Goal: Task Accomplishment & Management: Complete application form

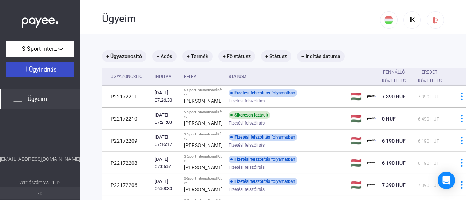
click at [51, 69] on span "Ügyindítás" at bounding box center [42, 69] width 27 height 7
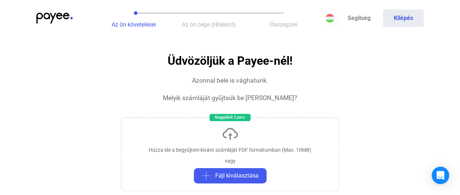
click at [205, 137] on div "Húzza ide a begyűjteni kívánt számláját PDF formátumban (Max. 10MB) vagy Fájl k…" at bounding box center [230, 153] width 218 height 73
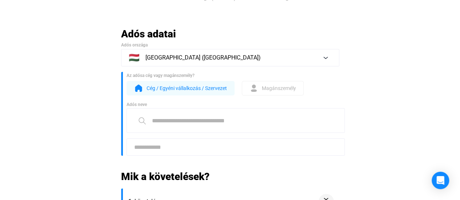
scroll to position [36, 0]
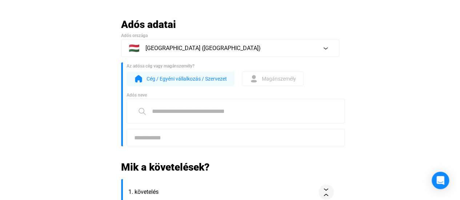
click at [199, 108] on input at bounding box center [236, 111] width 218 height 25
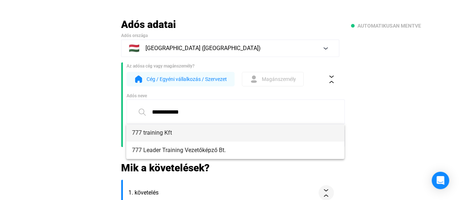
type input "**********"
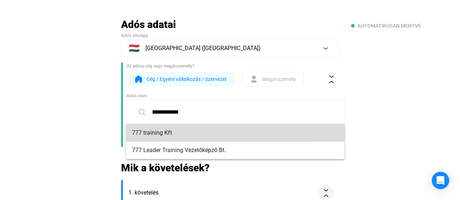
click at [196, 130] on span "777 training Kft" at bounding box center [235, 133] width 207 height 9
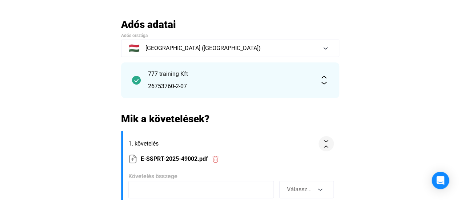
scroll to position [109, 0]
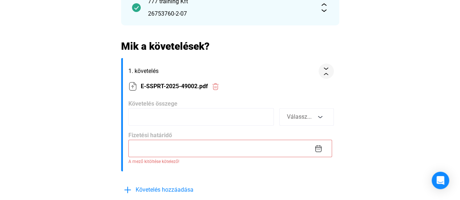
click at [182, 114] on input at bounding box center [200, 116] width 145 height 17
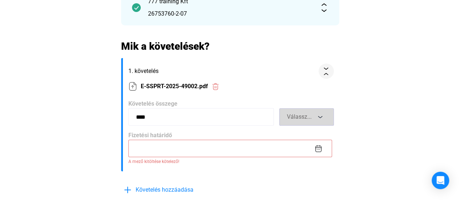
type input "****"
click at [294, 114] on span "Válassz..." at bounding box center [299, 116] width 25 height 7
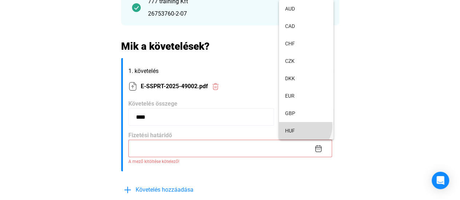
click at [304, 127] on button "HUF" at bounding box center [306, 130] width 55 height 17
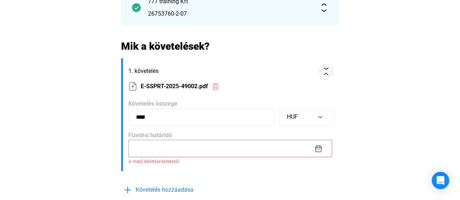
click at [199, 144] on input at bounding box center [230, 148] width 204 height 17
click at [320, 150] on img at bounding box center [319, 149] width 8 height 8
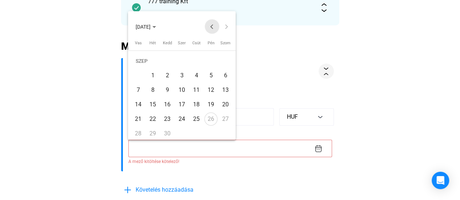
click at [210, 27] on button "Previous month" at bounding box center [212, 26] width 15 height 15
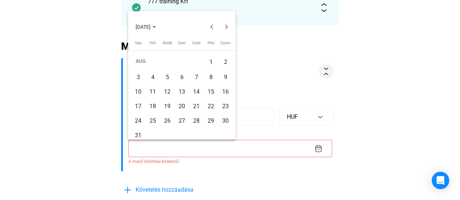
click at [224, 119] on div "30" at bounding box center [225, 121] width 13 height 13
type input "**********"
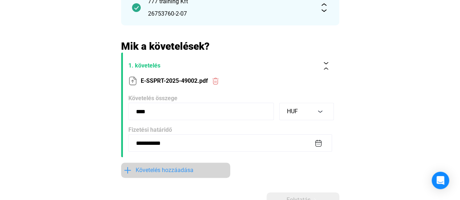
click at [164, 170] on span "Követelés hozzáadása" at bounding box center [165, 170] width 58 height 9
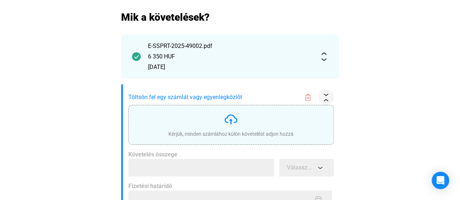
scroll to position [182, 0]
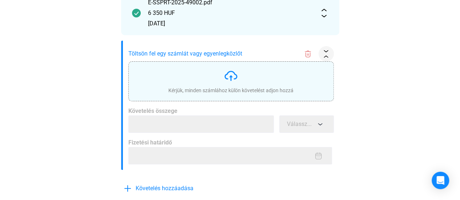
click at [199, 80] on div "Kérjük, minden számlához külön követelést adjon hozzá" at bounding box center [230, 81] width 125 height 25
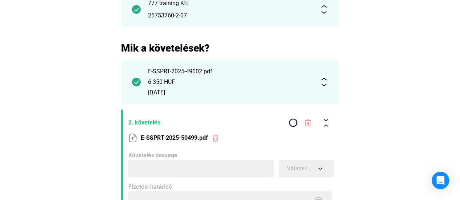
scroll to position [145, 0]
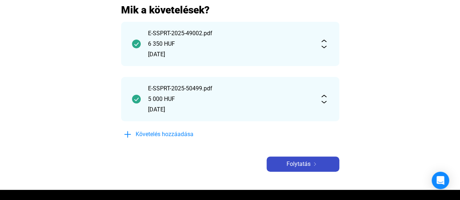
click at [286, 160] on div "Folytatás" at bounding box center [303, 164] width 68 height 9
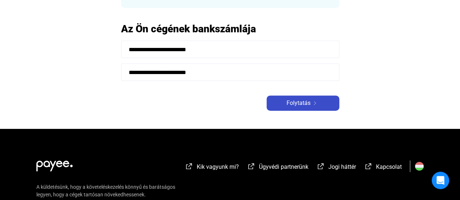
click at [290, 107] on span "Folytatás" at bounding box center [299, 103] width 24 height 9
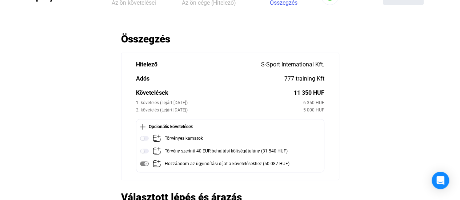
scroll to position [36, 0]
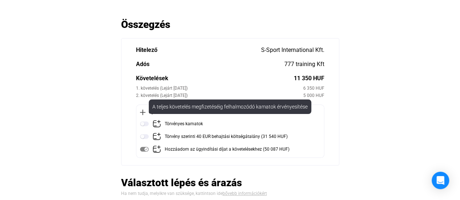
click at [175, 124] on div "Törvényes kamatok" at bounding box center [184, 124] width 38 height 9
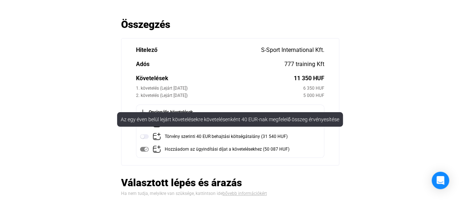
click at [171, 138] on div "Törvény szerinti 40 EUR behajtási költségátalány (31 540 HUF)" at bounding box center [226, 136] width 123 height 9
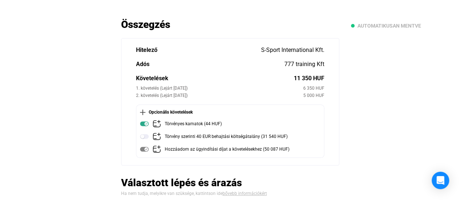
click at [146, 136] on img at bounding box center [144, 136] width 9 height 9
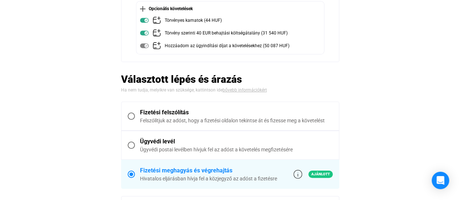
scroll to position [109, 0]
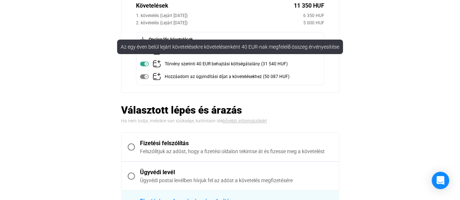
click at [147, 66] on img at bounding box center [144, 64] width 9 height 9
click at [146, 62] on img at bounding box center [144, 64] width 9 height 9
click at [145, 62] on img at bounding box center [144, 64] width 9 height 9
click at [143, 65] on img at bounding box center [144, 64] width 9 height 9
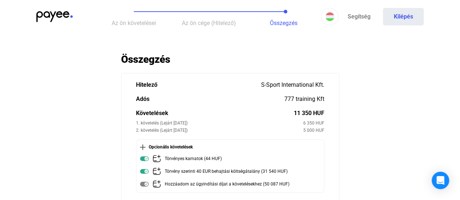
scroll to position [1, 0]
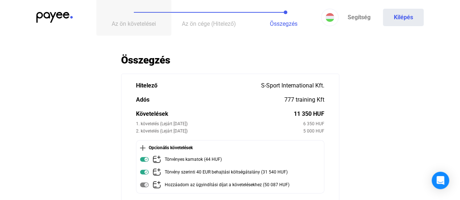
click at [127, 13] on button "Az ön követelései" at bounding box center [133, 17] width 75 height 36
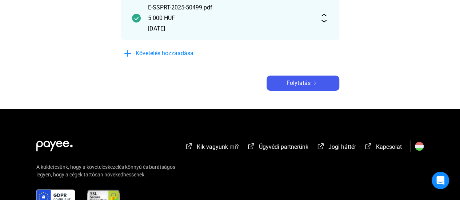
scroll to position [279, 0]
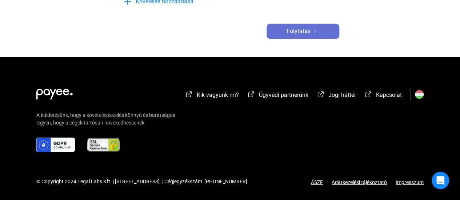
click at [293, 33] on span "Folytatás" at bounding box center [299, 31] width 24 height 9
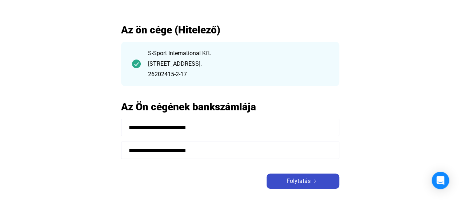
scroll to position [54, 0]
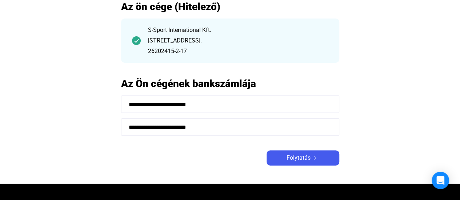
click at [309, 149] on div "**********" at bounding box center [230, 82] width 218 height 165
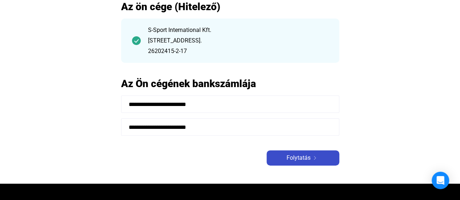
click at [308, 153] on button "Folytatás" at bounding box center [303, 158] width 73 height 15
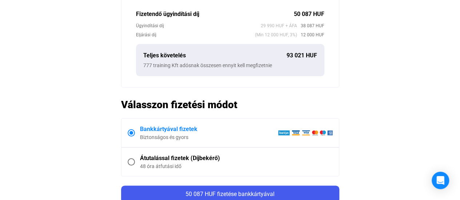
scroll to position [361, 0]
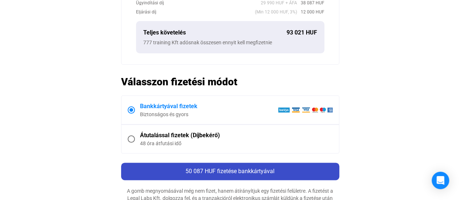
click at [236, 168] on span "50 087 HUF fizetése bankkártyával" at bounding box center [229, 171] width 89 height 7
